Goal: Task Accomplishment & Management: Use online tool/utility

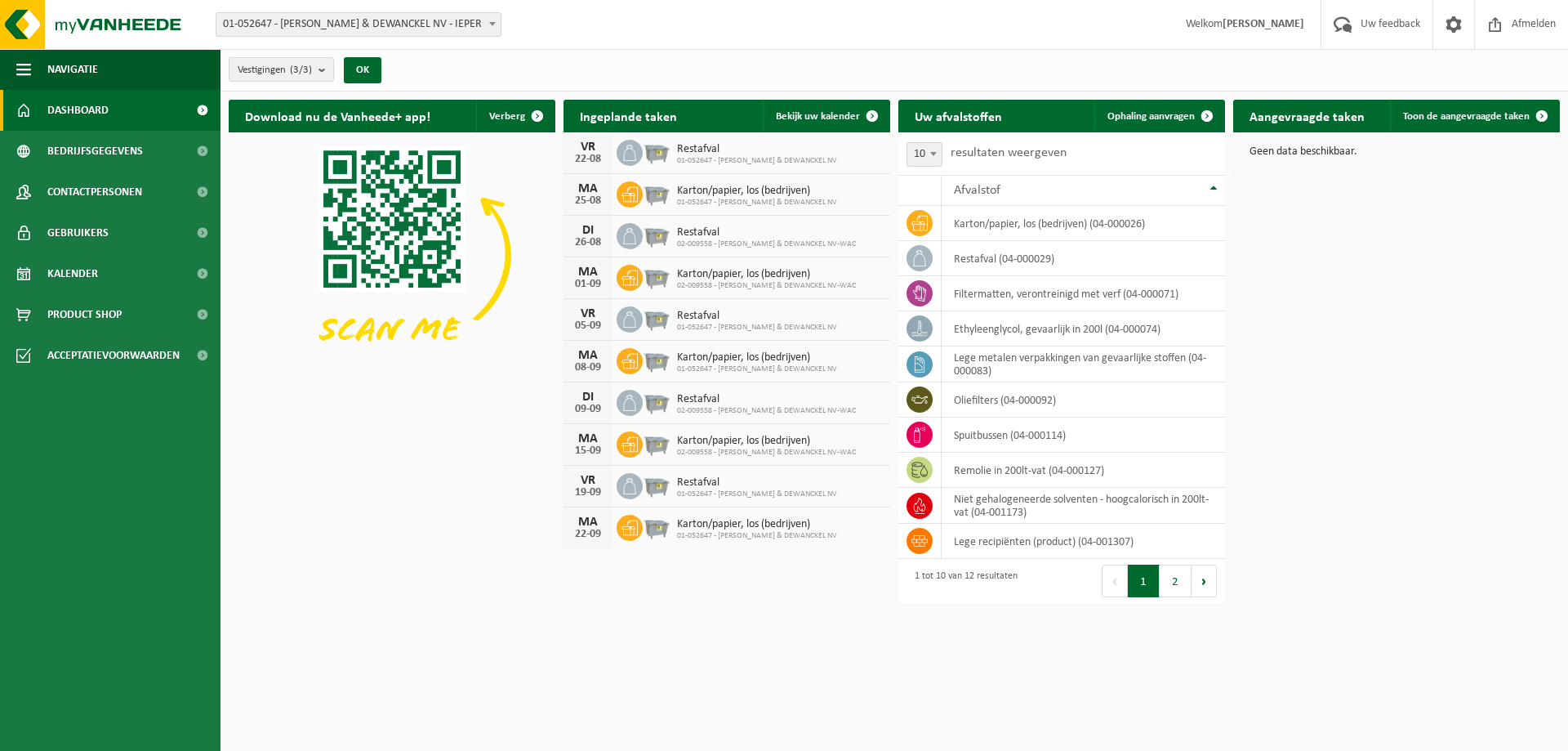
click at [772, 200] on span "01-052647 - [PERSON_NAME] & DEWANCKEL NV" at bounding box center [757, 202] width 160 height 10
drag, startPoint x: 772, startPoint y: 200, endPoint x: 586, endPoint y: 193, distance: 186.1
click at [586, 196] on div "25-08" at bounding box center [588, 201] width 32 height 12
click at [627, 192] on icon at bounding box center [630, 195] width 16 height 14
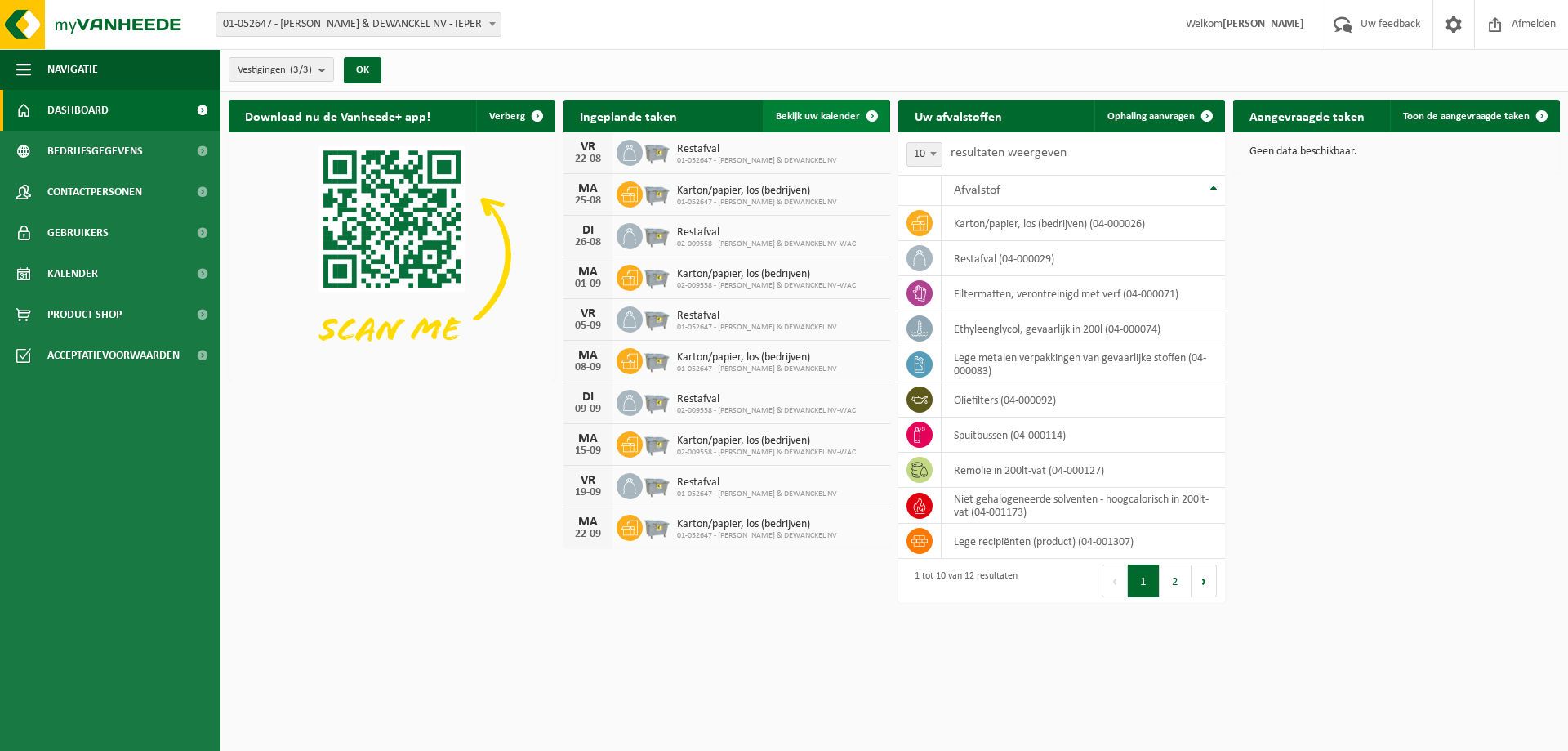
click at [871, 114] on span at bounding box center [872, 116] width 32 height 32
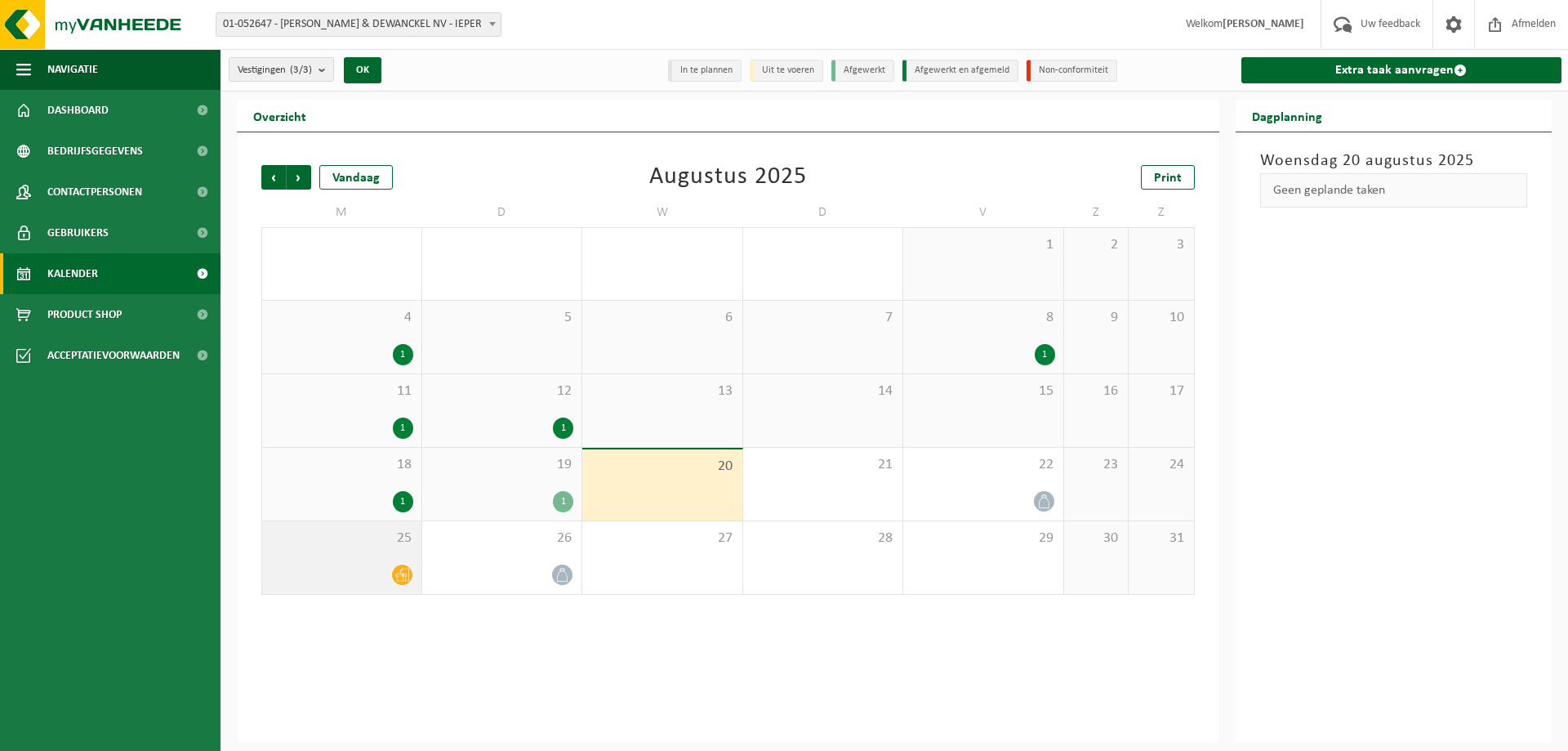
click at [401, 576] on icon at bounding box center [402, 574] width 14 height 14
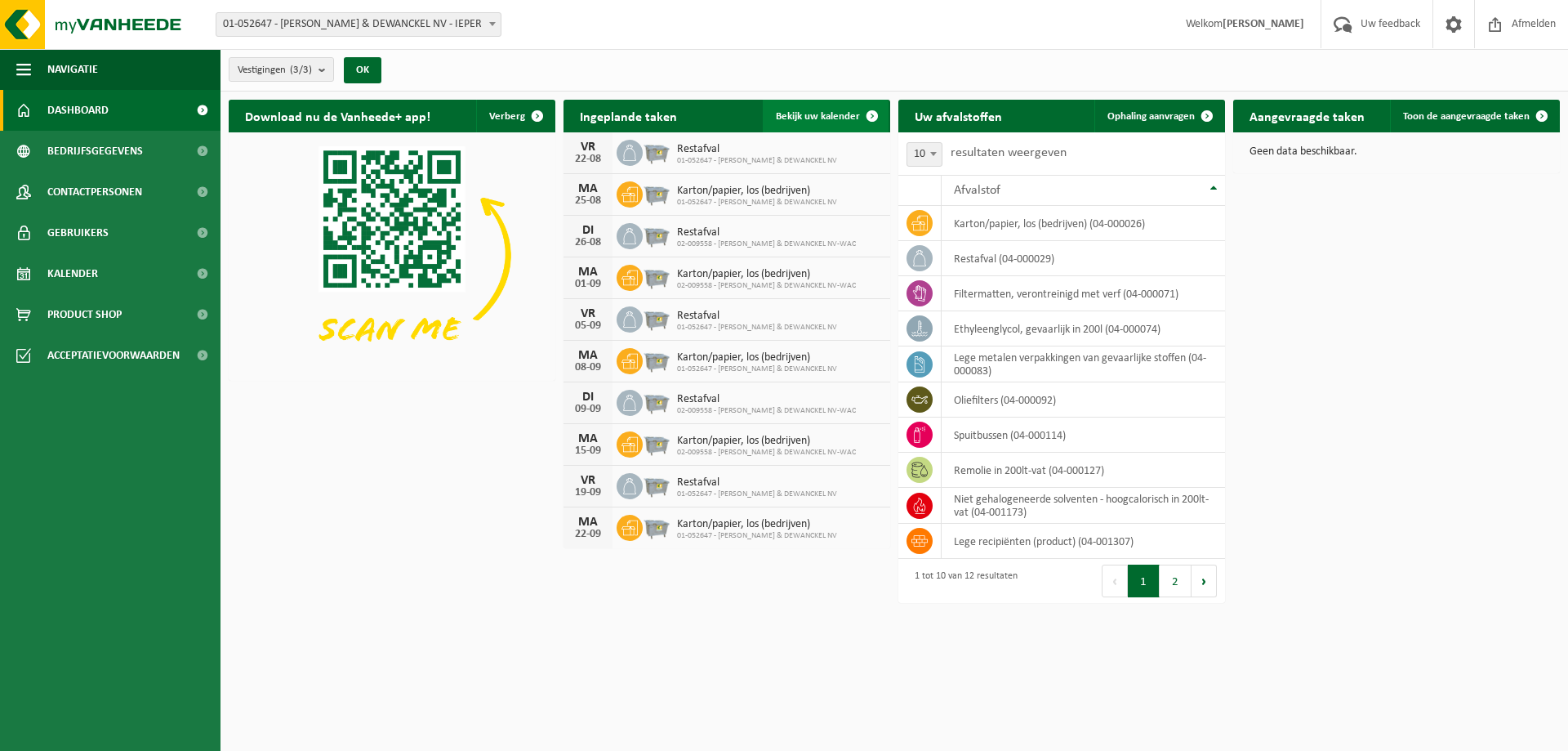
click at [819, 114] on span "Bekijk uw kalender" at bounding box center [817, 116] width 84 height 11
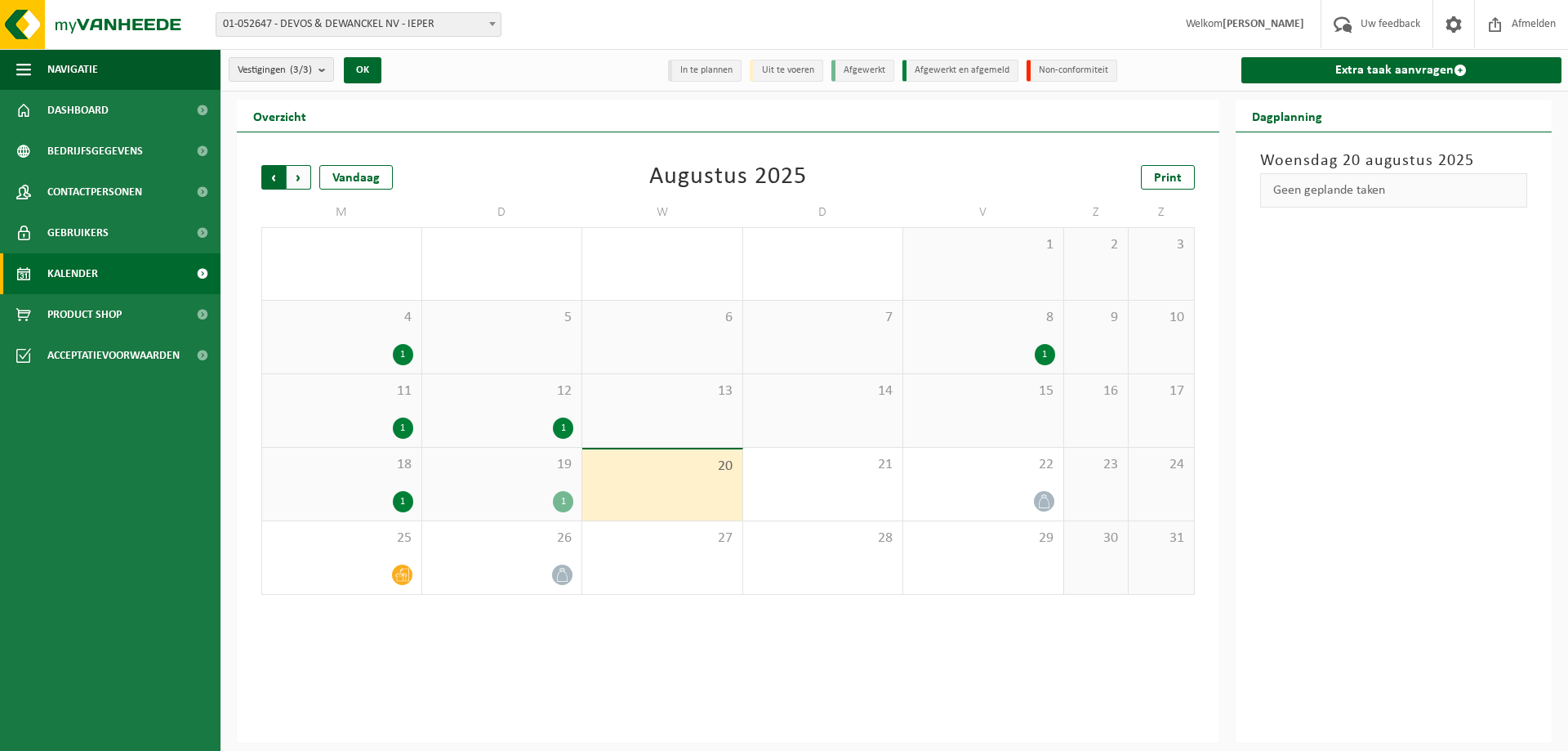
click at [296, 175] on span "Volgende" at bounding box center [298, 177] width 24 height 24
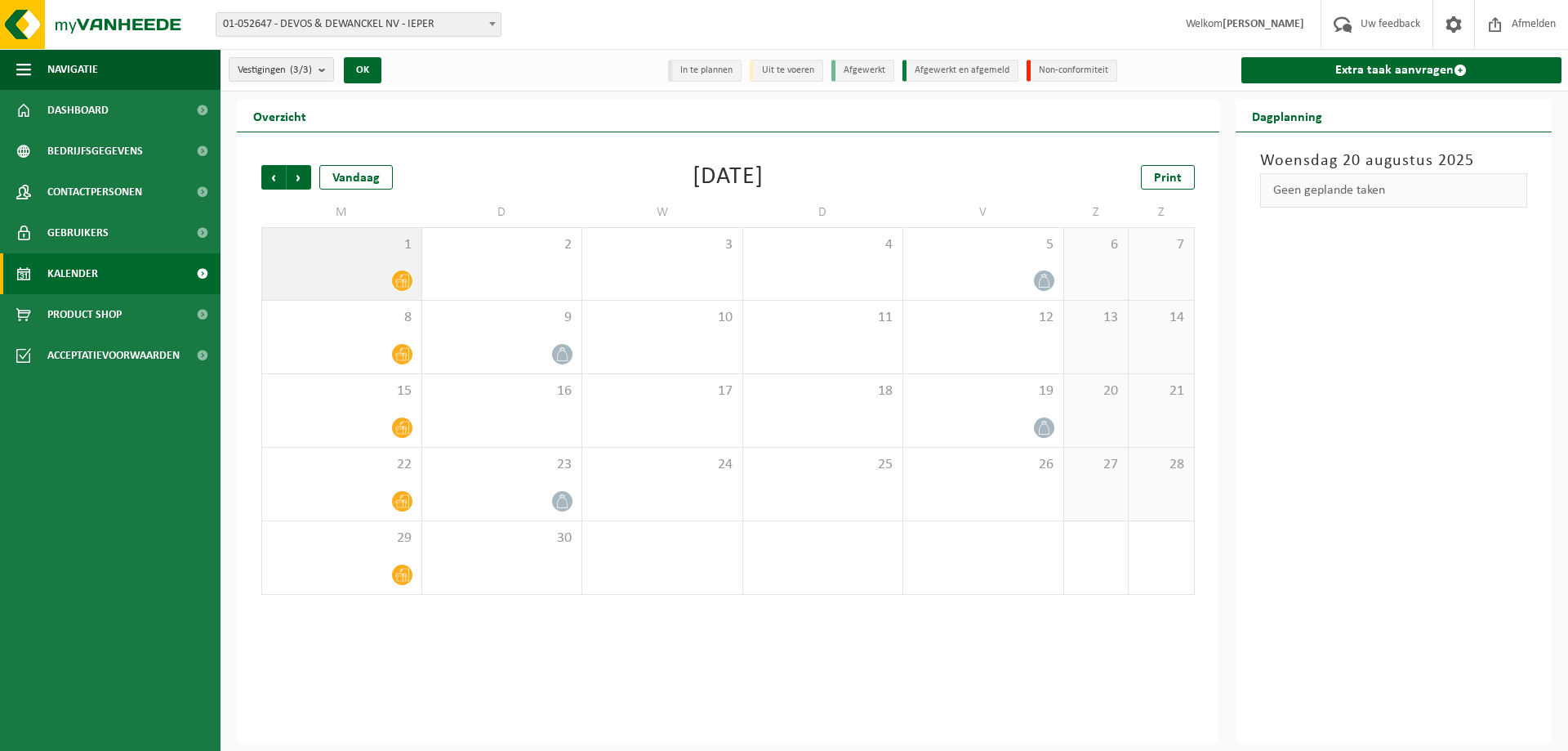
click at [397, 280] on icon at bounding box center [402, 280] width 14 height 14
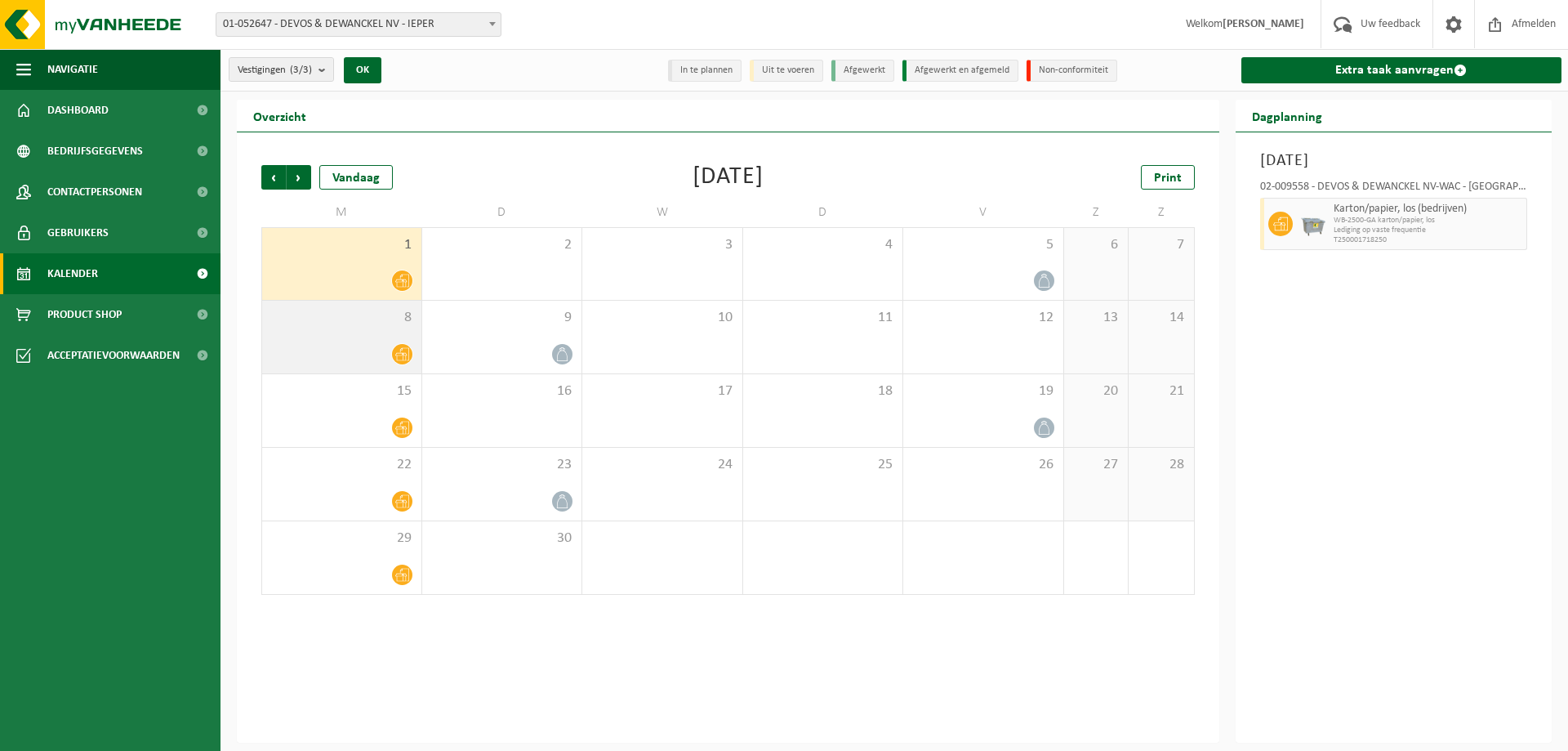
click at [398, 350] on icon at bounding box center [402, 353] width 14 height 14
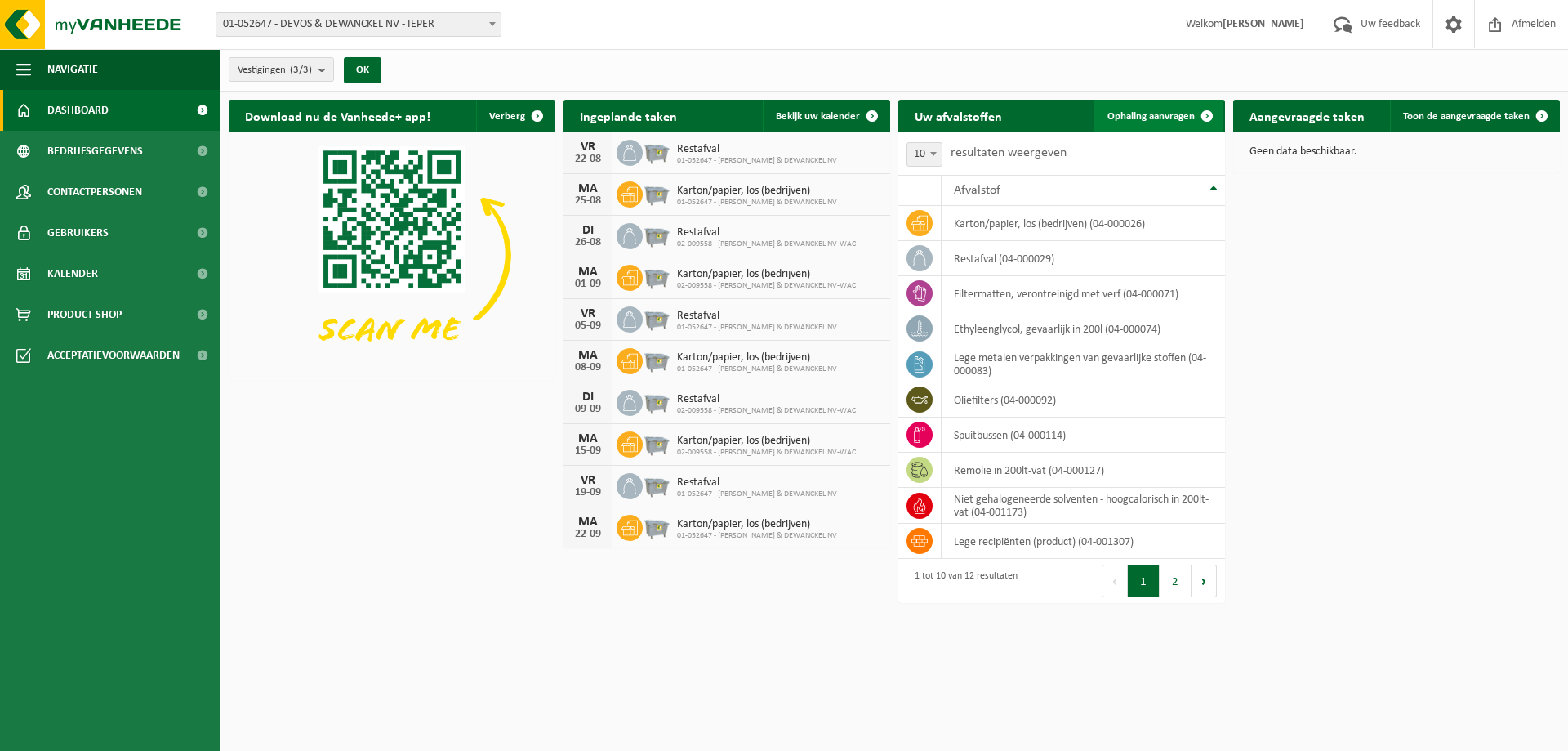
click at [1204, 114] on span at bounding box center [1207, 116] width 32 height 32
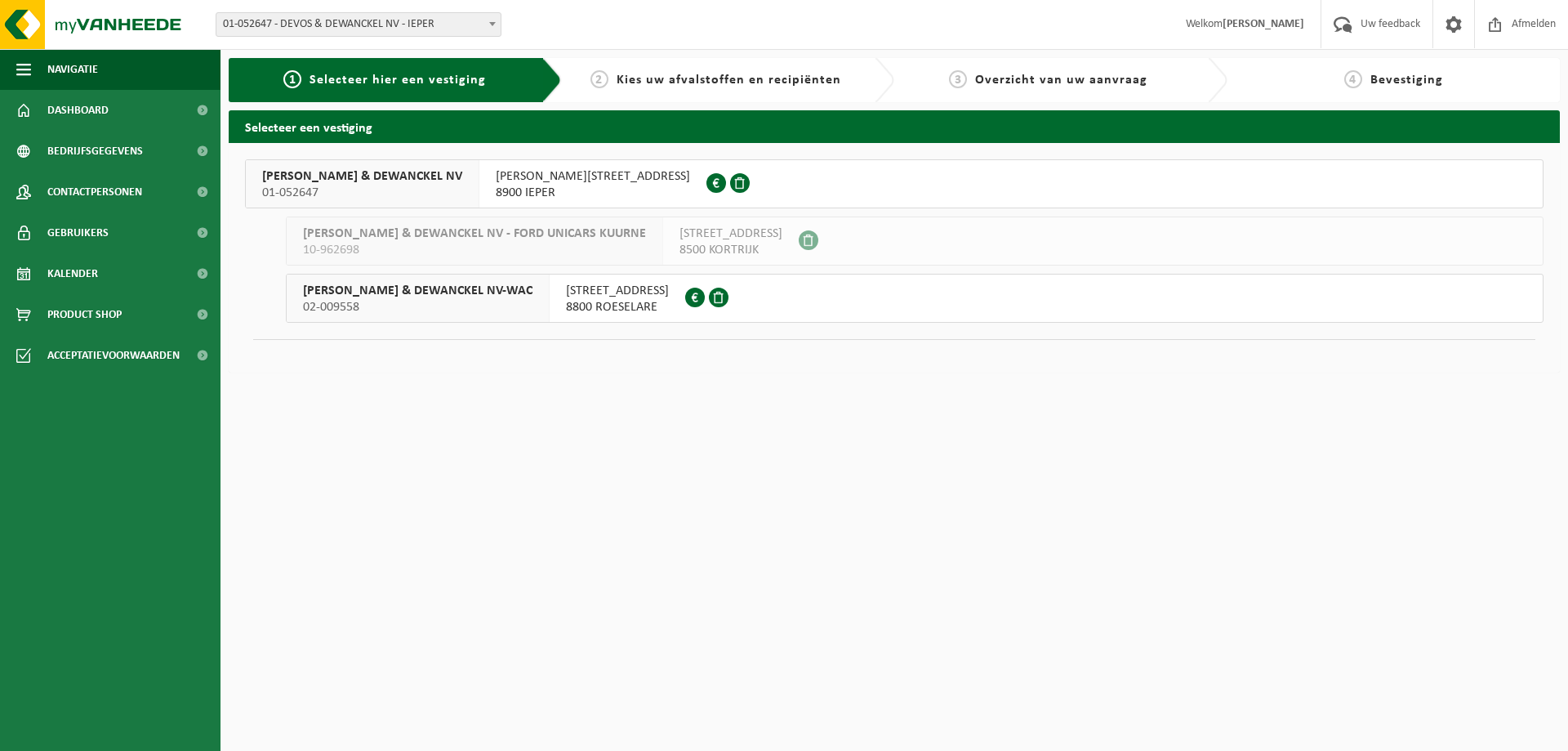
click at [283, 178] on span "DEVOS & DEWANCKEL NV" at bounding box center [362, 177] width 200 height 16
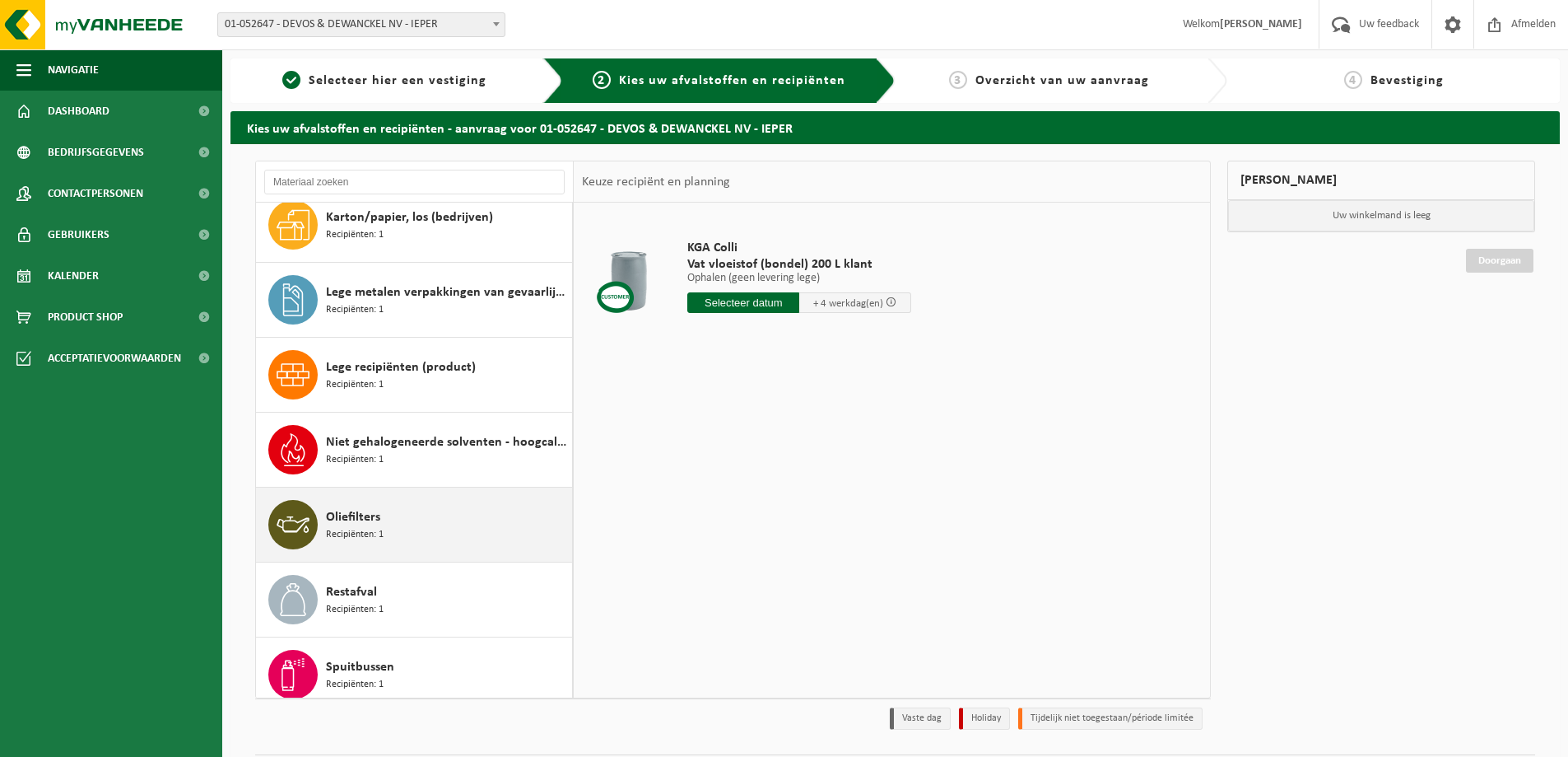
click at [356, 523] on span "Oliefilters" at bounding box center [353, 517] width 55 height 20
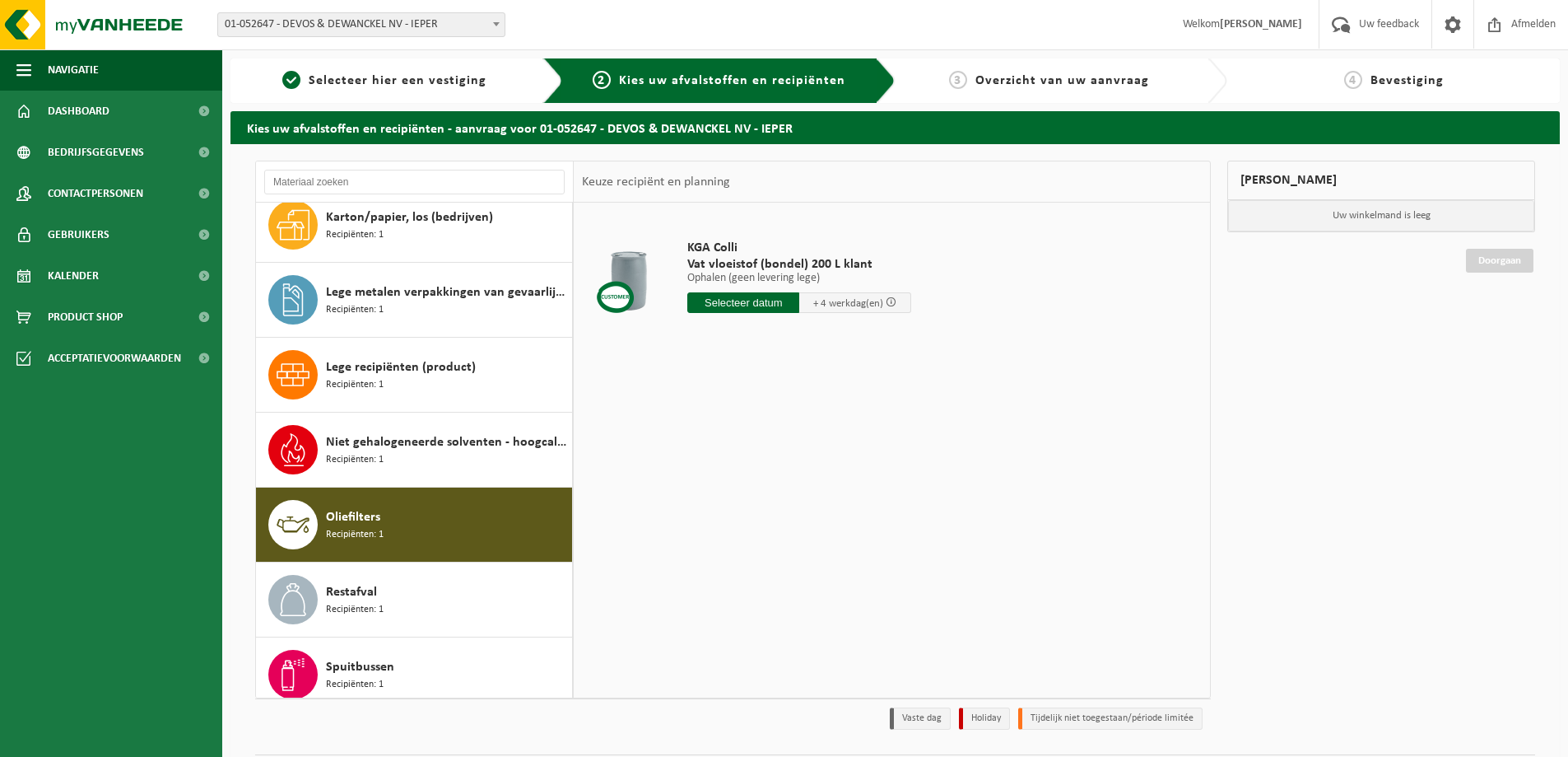
scroll to position [179, 0]
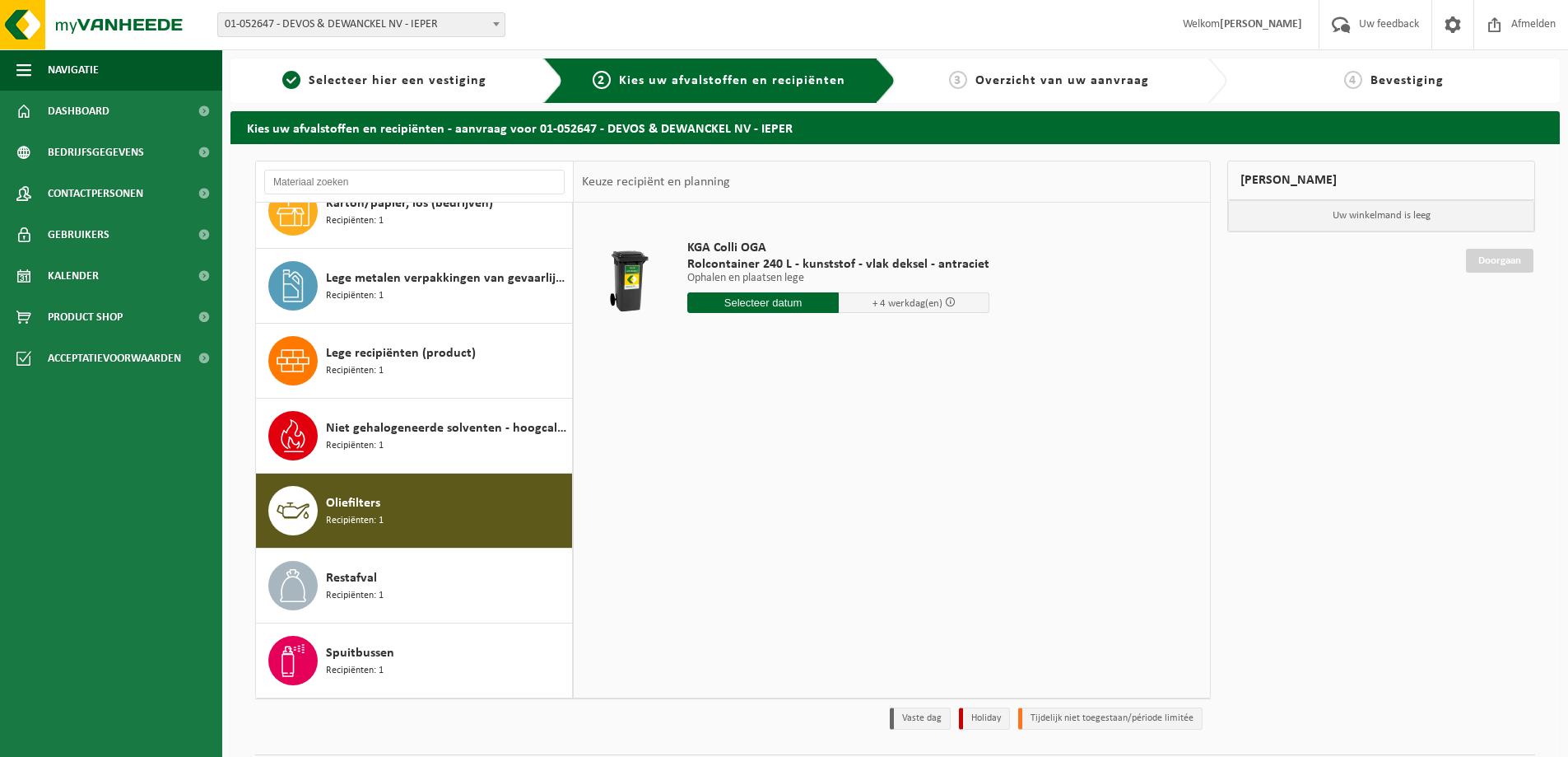
click at [731, 301] on input "text" at bounding box center [763, 303] width 152 height 21
click at [818, 475] on div "22" at bounding box center [819, 474] width 29 height 26
type input "Van 2025-08-22"
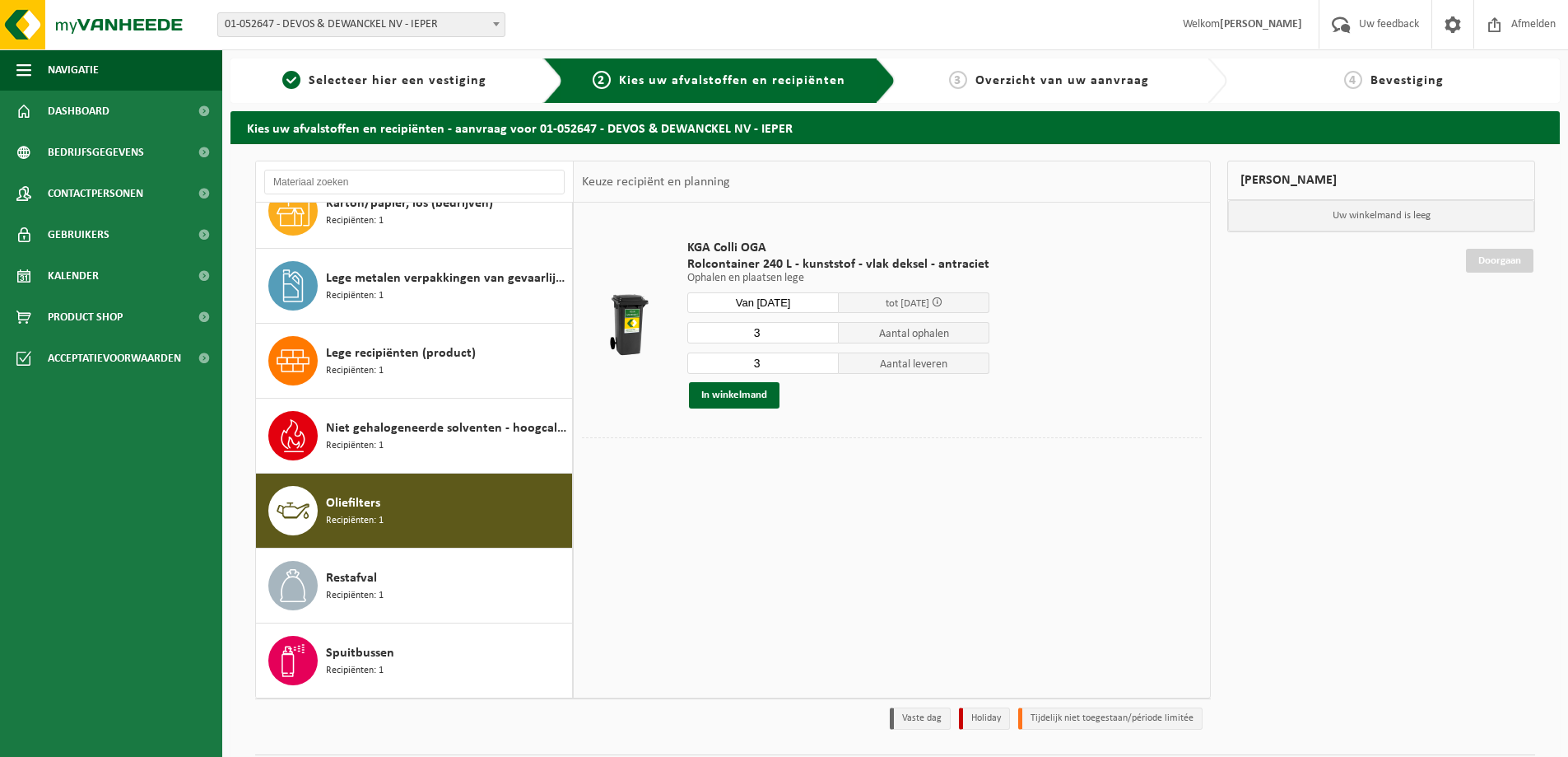
click at [769, 341] on input "3" at bounding box center [763, 333] width 152 height 22
type input "2"
click at [820, 336] on input "2" at bounding box center [763, 333] width 152 height 22
type input "2"
click at [821, 365] on input "2" at bounding box center [763, 364] width 152 height 22
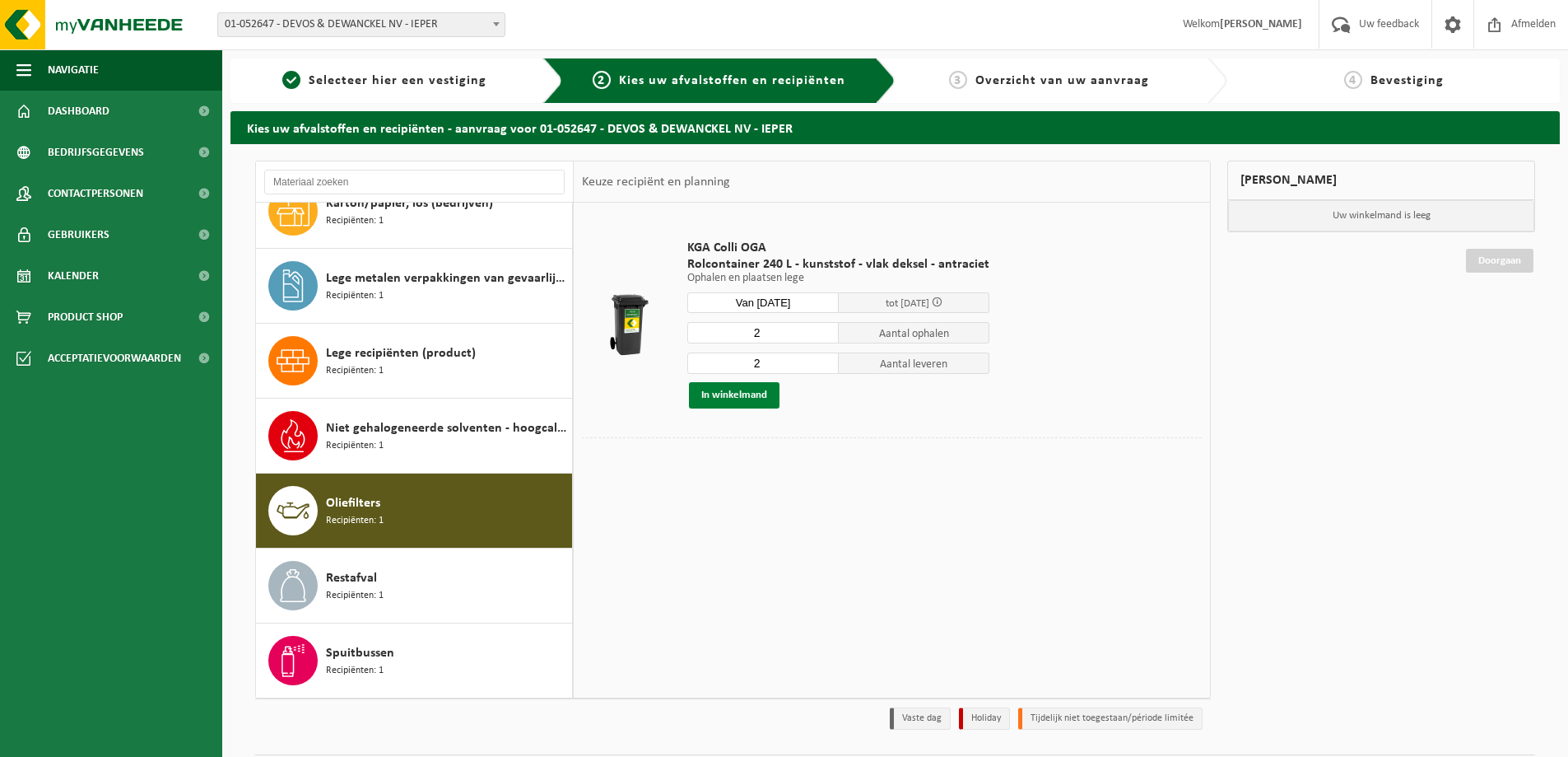
click at [733, 397] on button "In winkelmand" at bounding box center [735, 394] width 91 height 26
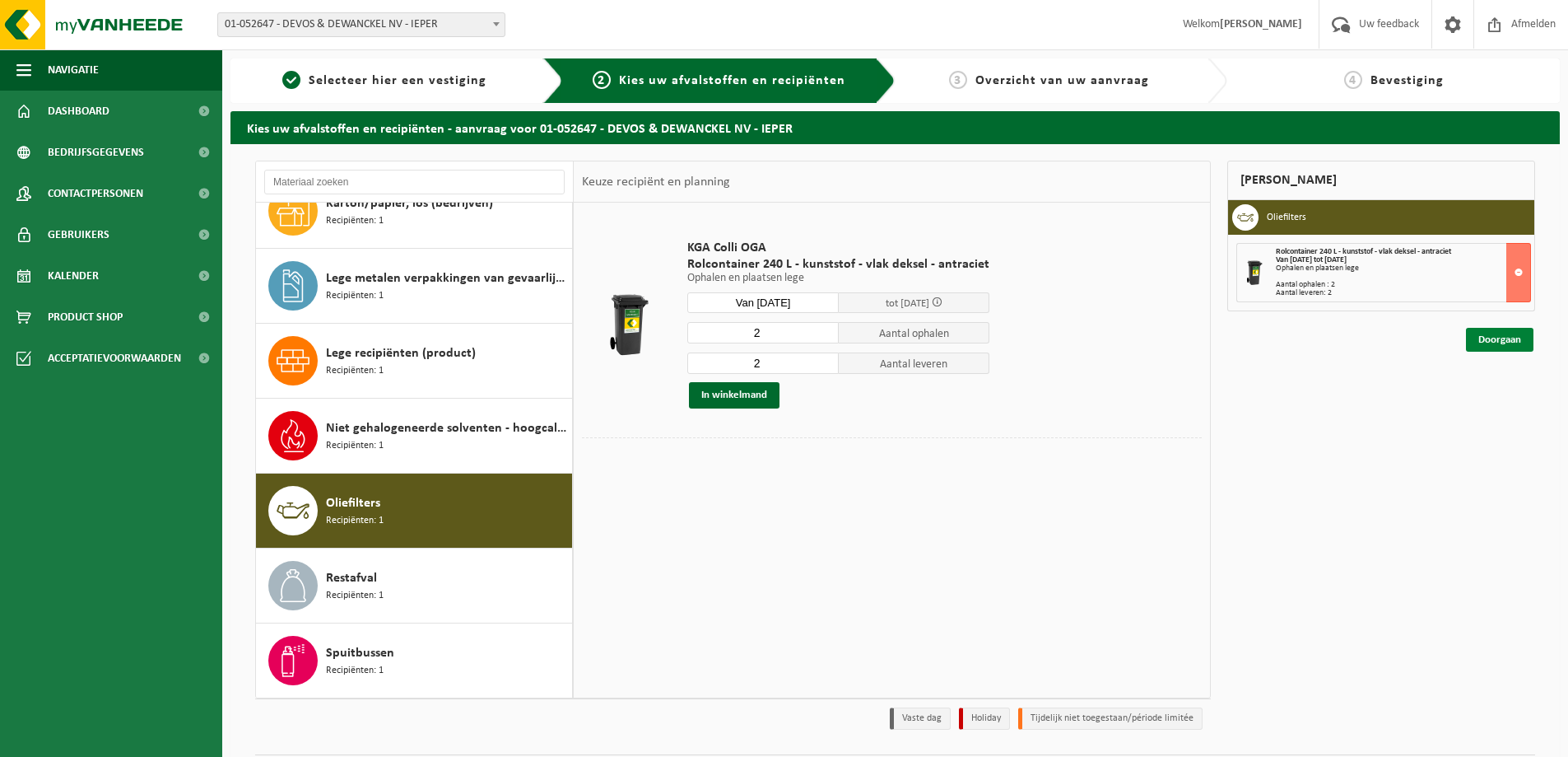
click at [1506, 344] on link "Doorgaan" at bounding box center [1500, 340] width 67 height 24
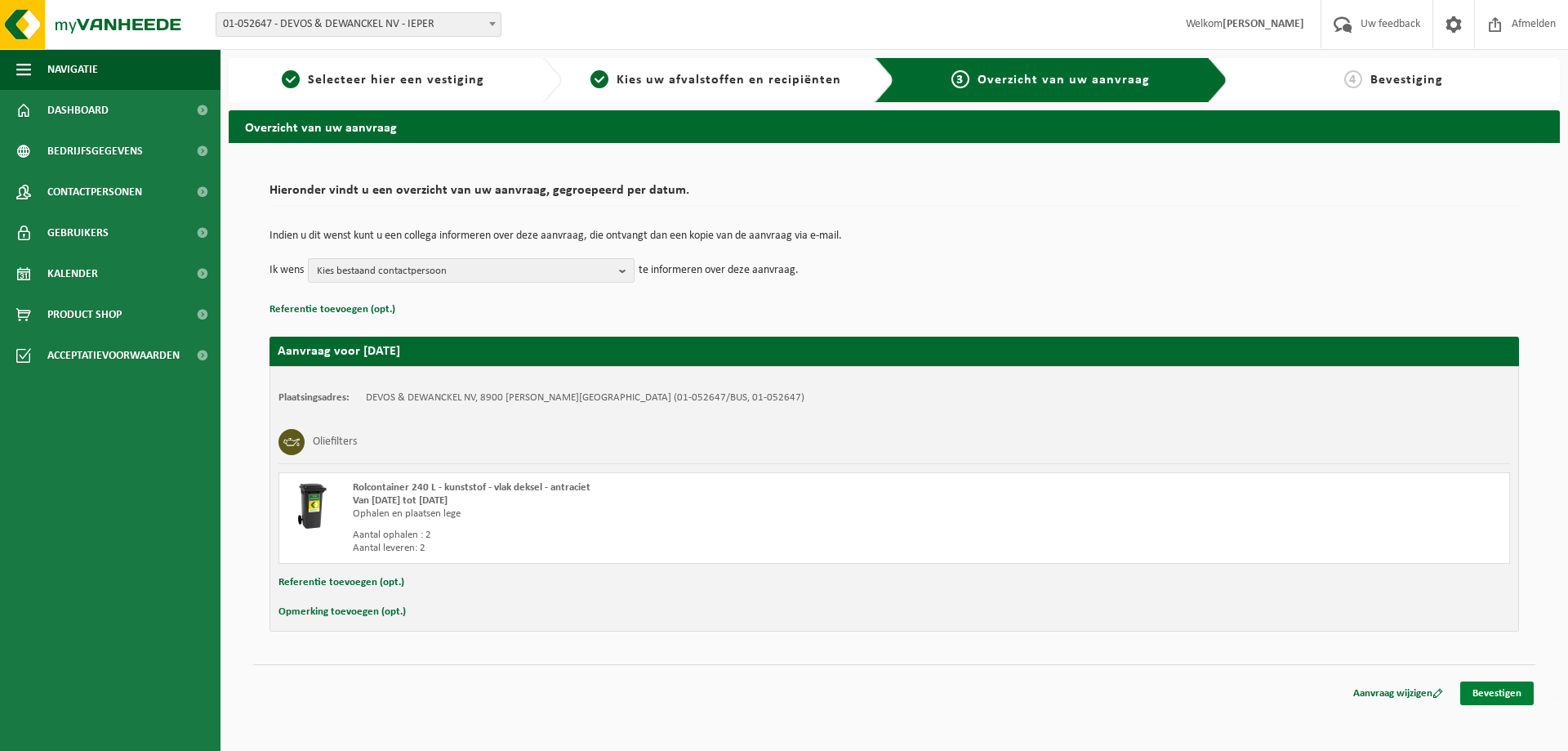
click at [1506, 696] on link "Bevestigen" at bounding box center [1497, 693] width 74 height 23
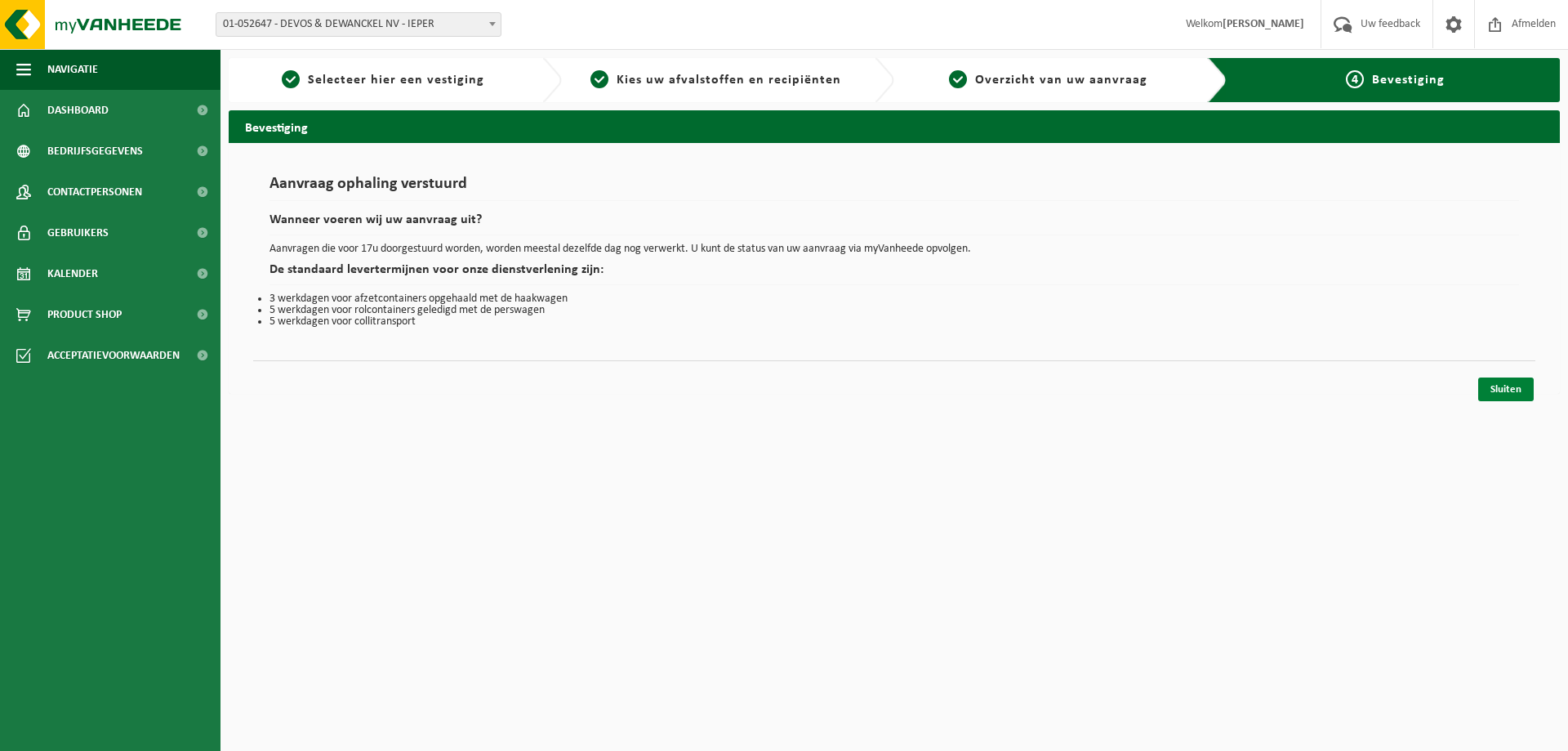
click at [1519, 390] on link "Sluiten" at bounding box center [1506, 389] width 56 height 23
